Goal: Transaction & Acquisition: Purchase product/service

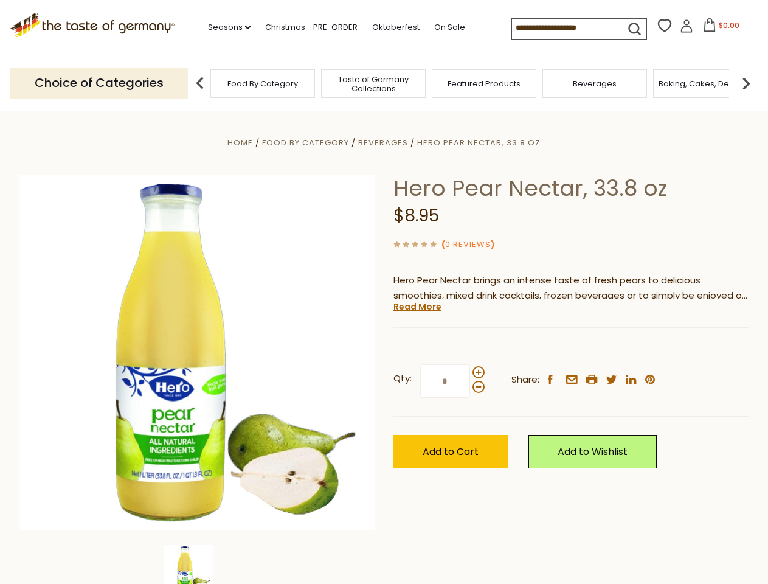
click at [384, 292] on div "Home Food By Category [GEOGRAPHIC_DATA] Hero Pear Nectar, 33.8 oz Hero Pear Nec…" at bounding box center [384, 369] width 748 height 468
click at [224, 27] on link "Seasons dropdown_arrow" at bounding box center [229, 27] width 43 height 13
click at [719, 29] on span "$0.00" at bounding box center [729, 25] width 21 height 10
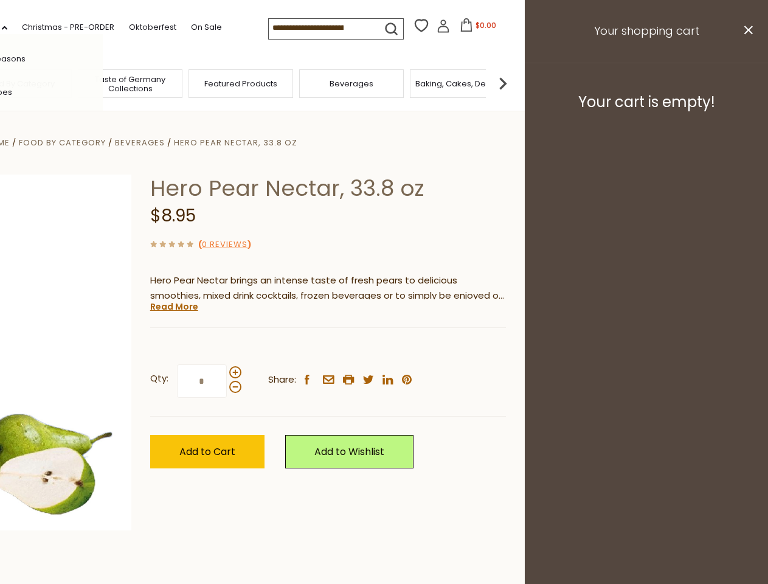
click at [200, 83] on header "Free Shipping Starts at $80.00. Varies by Region. Exclusions Apply. Click here …" at bounding box center [141, 55] width 768 height 111
click at [746, 83] on footer "Your cart is empty!" at bounding box center [646, 102] width 243 height 78
click at [384, 347] on div "Qty: * Share: facebook email printer twitter linkedin pinterest" at bounding box center [328, 381] width 356 height 71
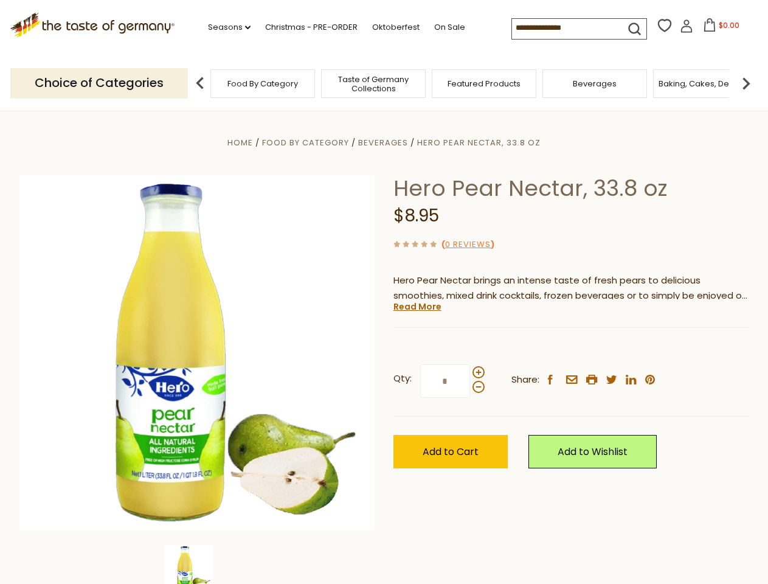
click at [197, 565] on div "Home Food By Category [GEOGRAPHIC_DATA] Hero Pear Nectar, 33.8 oz Hero Pear Nec…" at bounding box center [384, 369] width 748 height 468
click at [417, 307] on link "Read More" at bounding box center [418, 307] width 48 height 12
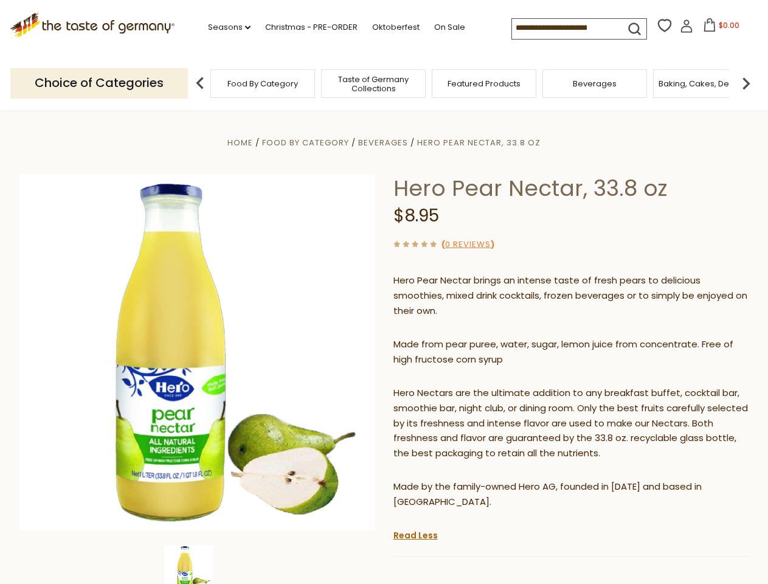
click at [478, 386] on p "Hero Nectars are the ultimate addition to any breakfast buffet, cocktail bar, s…" at bounding box center [572, 424] width 356 height 76
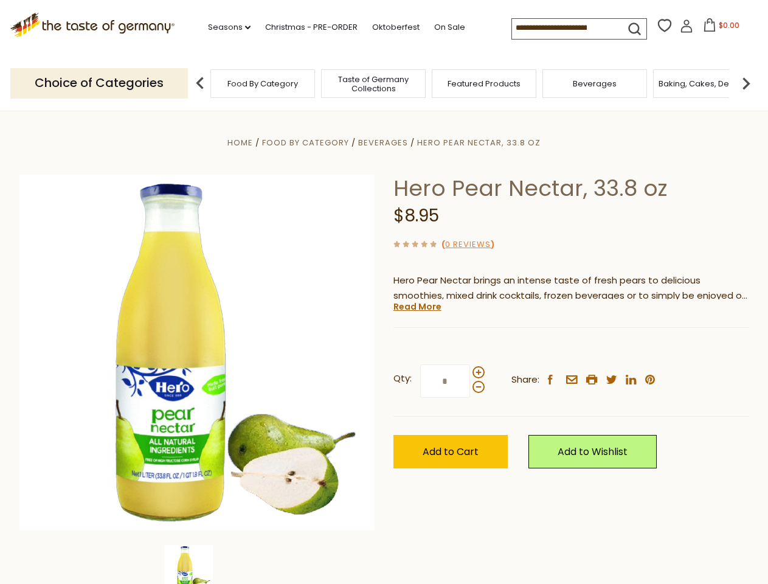
click at [384, 292] on div "Home Food By Category [GEOGRAPHIC_DATA] Hero Pear Nectar, 33.8 oz Hero Pear Nec…" at bounding box center [384, 369] width 748 height 468
click at [224, 27] on link "Seasons dropdown_arrow" at bounding box center [229, 27] width 43 height 13
click at [719, 29] on span "$0.00" at bounding box center [729, 25] width 21 height 10
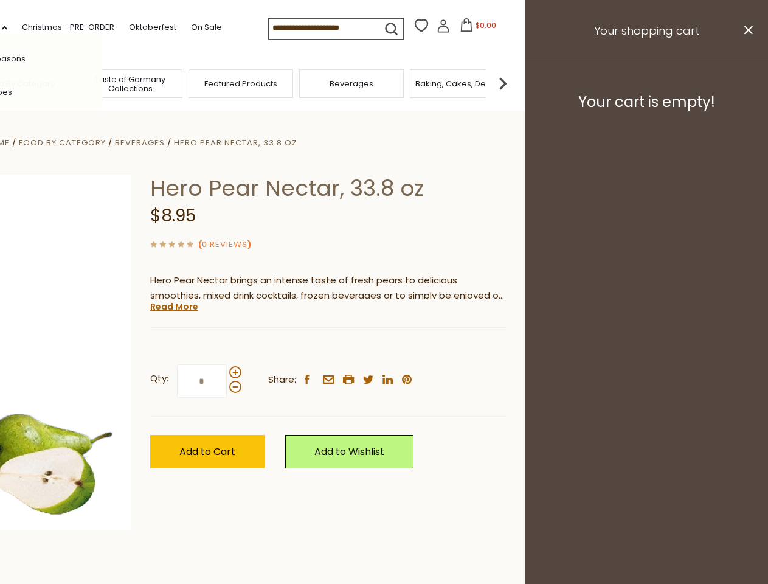
click at [103, 83] on div "All Seasons Recipes Game Day [DATE] [DATE] [DATE][PERSON_NAME] [DATE] Springfes…" at bounding box center [34, 292] width 138 height 516
